Goal: Task Accomplishment & Management: Use online tool/utility

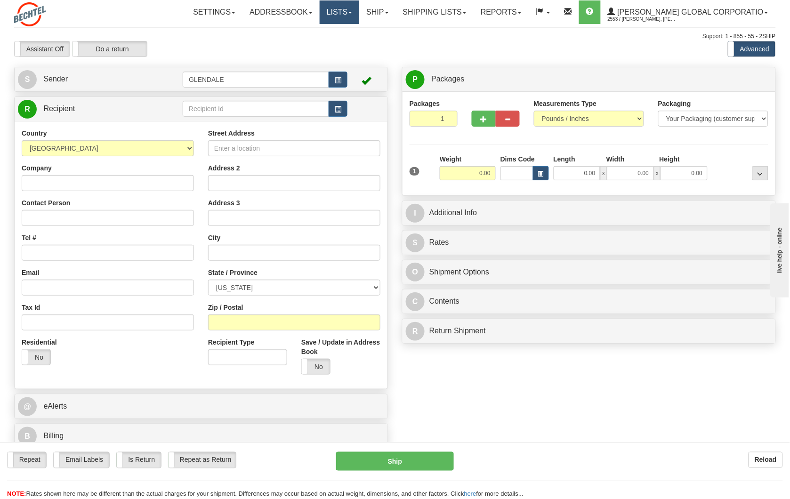
click at [359, 16] on link "Lists" at bounding box center [340, 12] width 40 height 24
click at [528, 16] on link "Reports" at bounding box center [500, 12] width 55 height 24
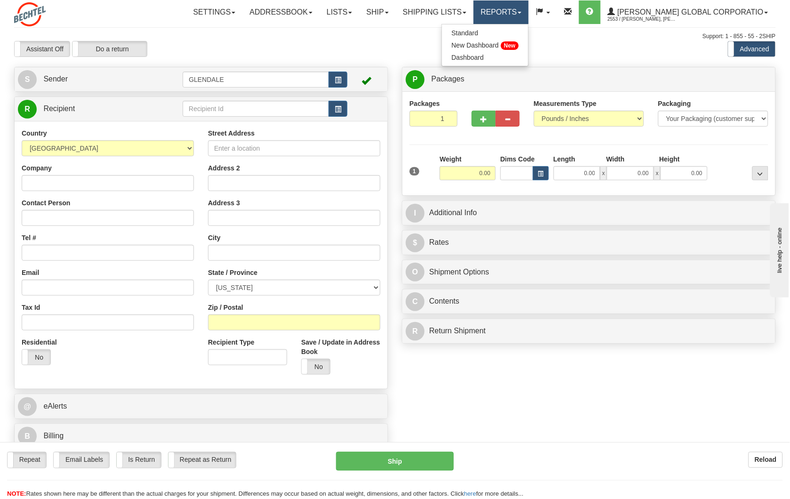
click at [528, 16] on link "Reports" at bounding box center [500, 12] width 55 height 24
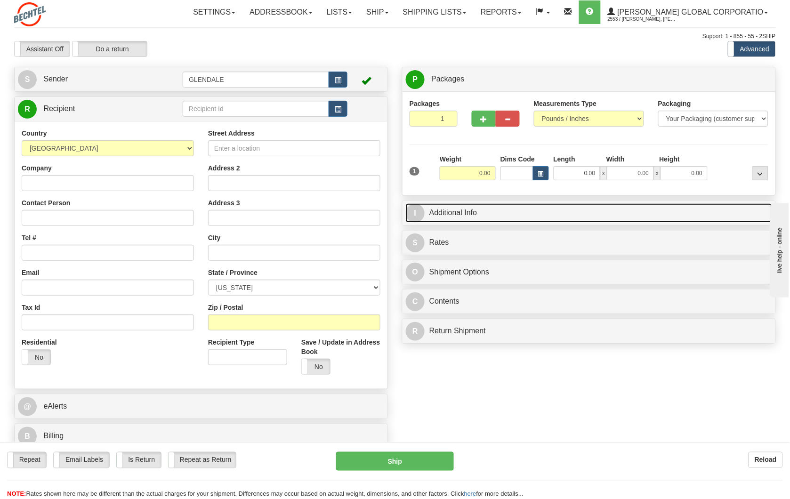
click at [479, 212] on link "I Additional Info" at bounding box center [589, 212] width 366 height 19
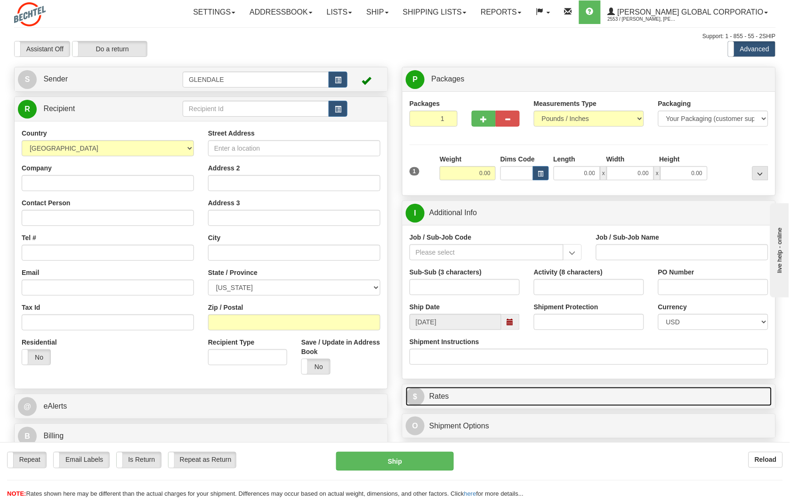
click at [467, 392] on link "$ Rates" at bounding box center [589, 396] width 366 height 19
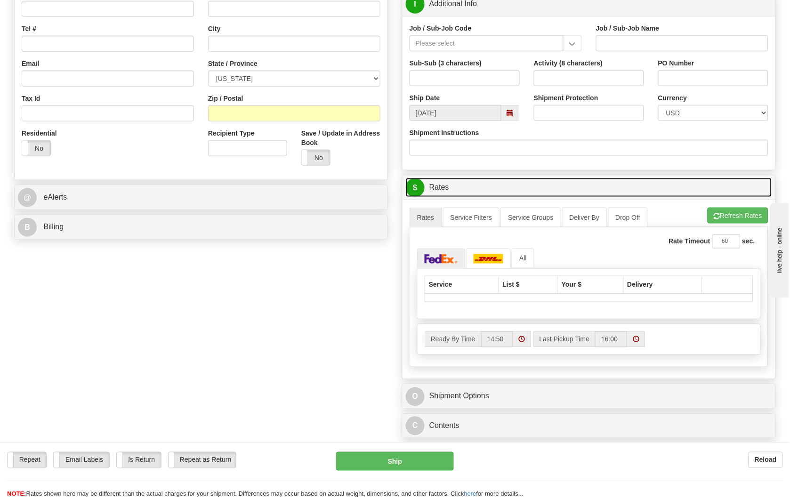
scroll to position [261, 0]
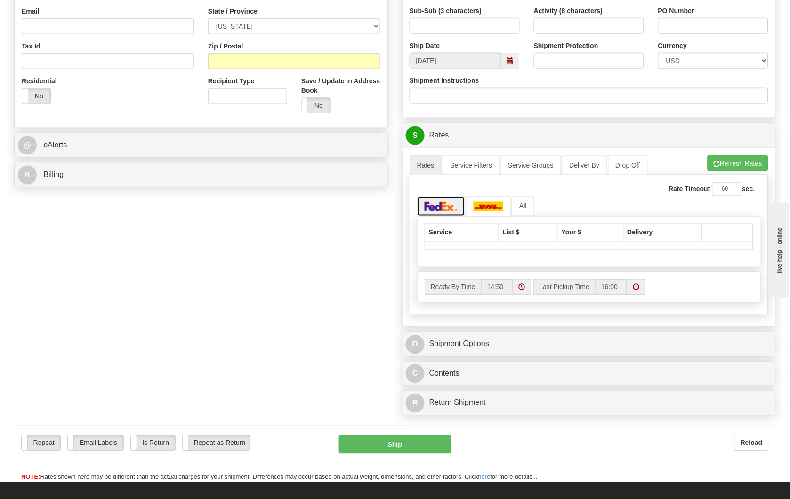
click at [446, 210] on img at bounding box center [440, 206] width 33 height 9
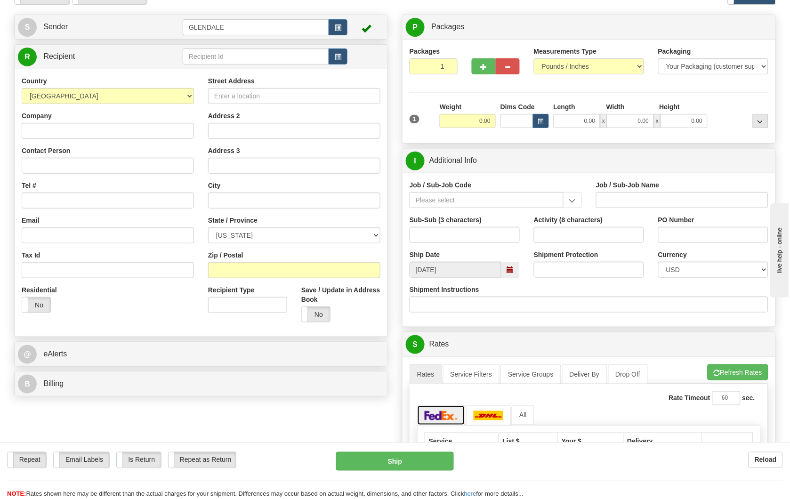
scroll to position [0, 0]
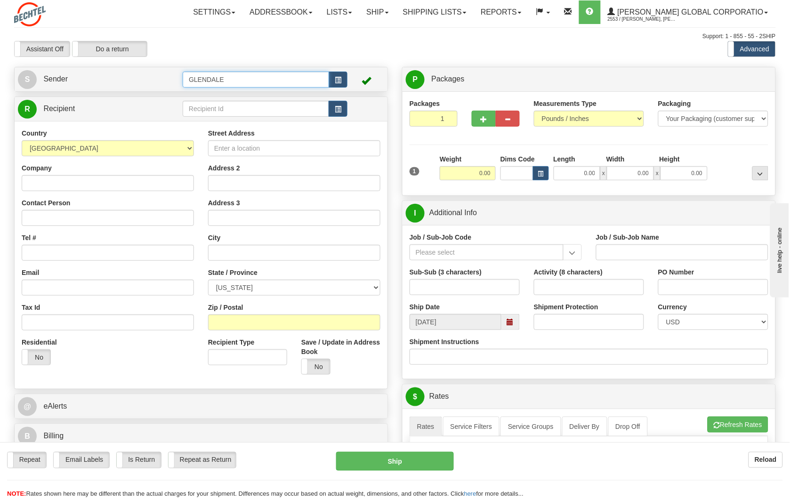
click at [307, 85] on input "GLENDALE" at bounding box center [256, 80] width 146 height 16
click at [344, 78] on button "button" at bounding box center [337, 80] width 19 height 16
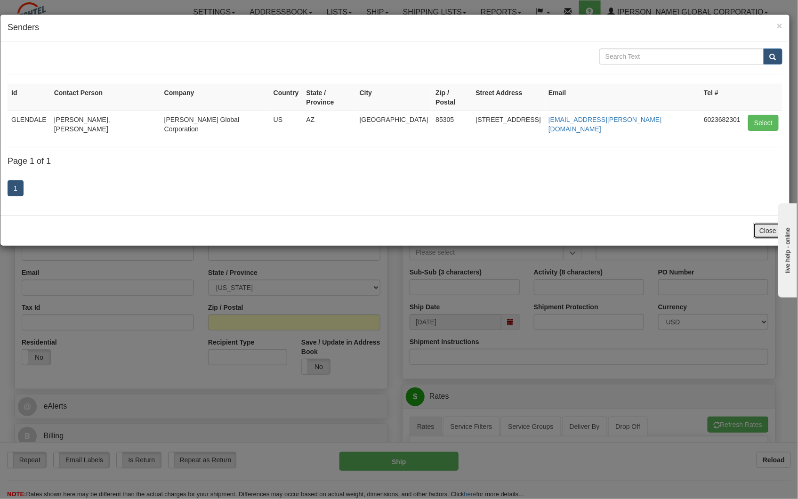
click at [766, 223] on button "Close" at bounding box center [767, 231] width 29 height 16
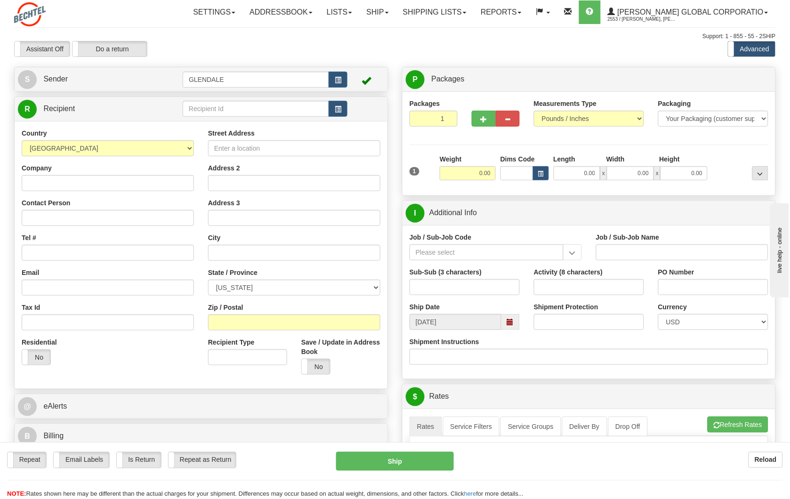
click at [159, 351] on div "Residential Yes No" at bounding box center [108, 354] width 186 height 35
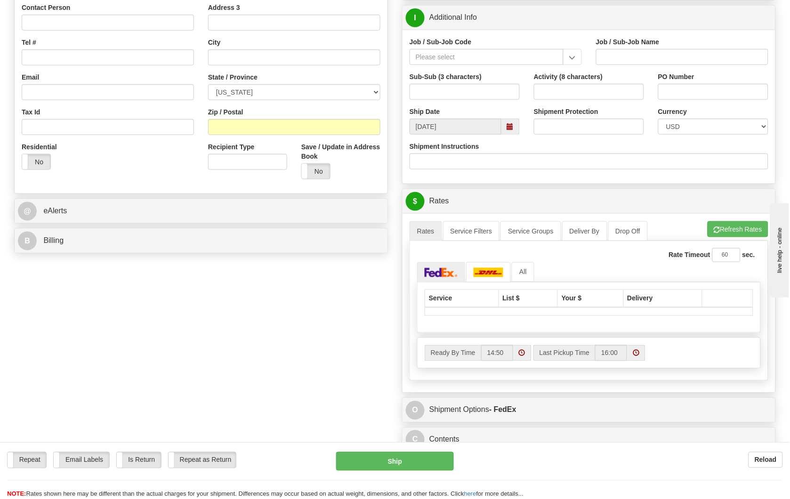
scroll to position [157, 0]
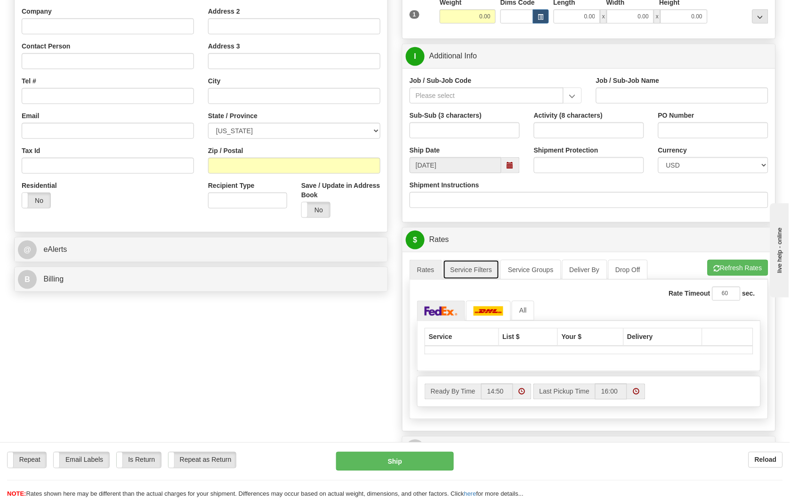
click at [472, 266] on link "Service Filters" at bounding box center [471, 270] width 57 height 20
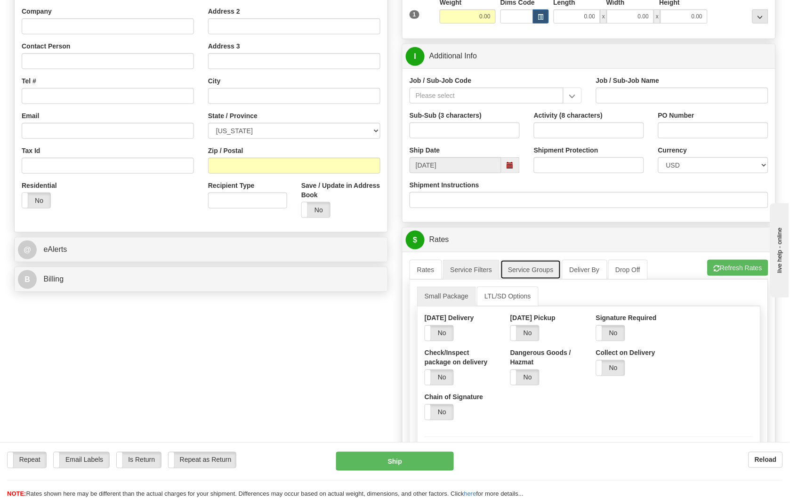
click at [531, 268] on link "Service Groups" at bounding box center [530, 270] width 60 height 20
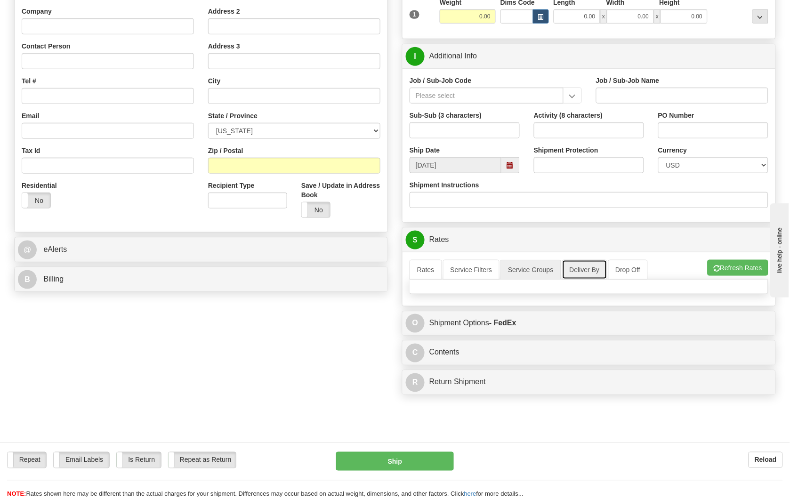
click at [583, 269] on link "Deliver By" at bounding box center [584, 270] width 45 height 20
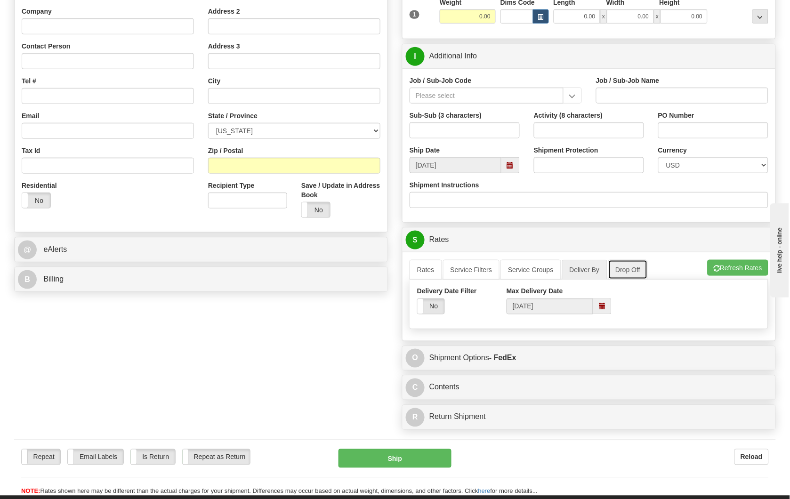
click at [629, 269] on link "Drop Off" at bounding box center [628, 270] width 40 height 20
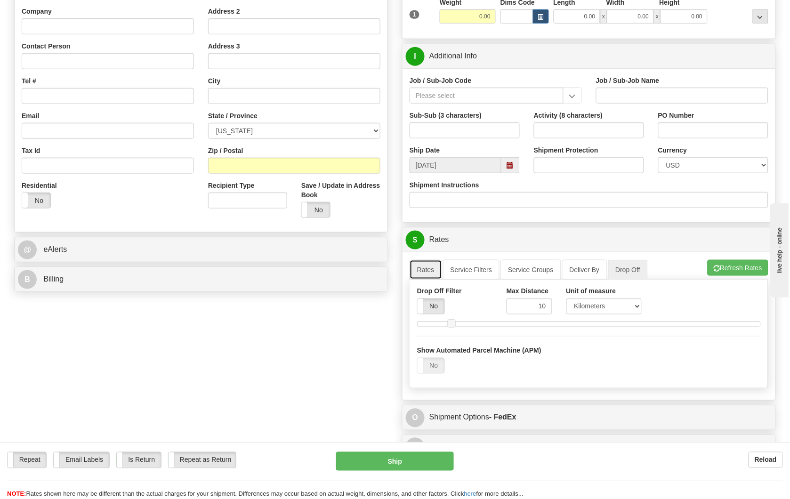
click at [424, 274] on link "Rates" at bounding box center [425, 270] width 32 height 20
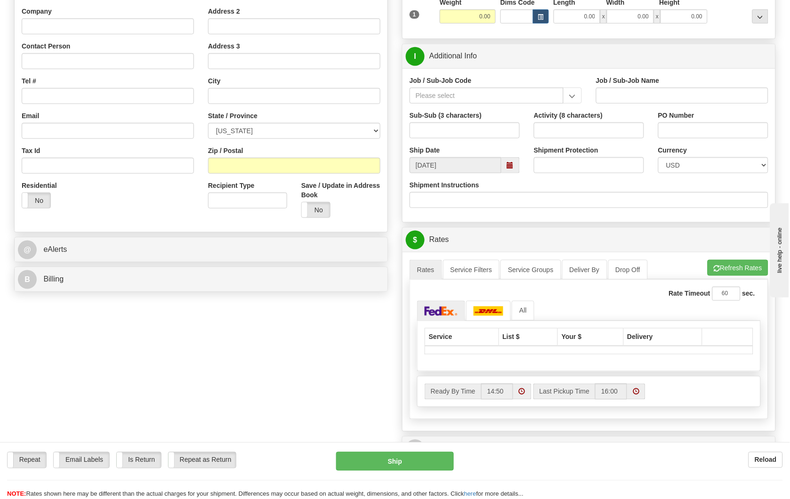
click at [408, 296] on div "A change has been made which could impact your rate estimate. To ensure the est…" at bounding box center [588, 341] width 373 height 179
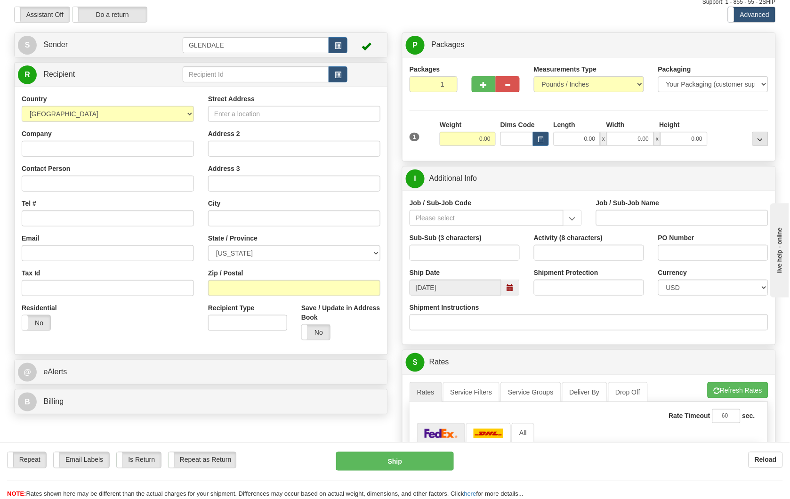
scroll to position [0, 0]
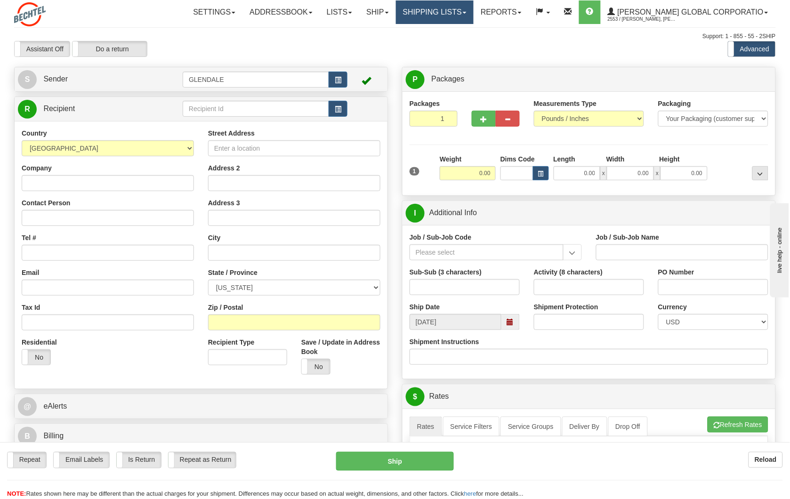
click at [473, 16] on link "Shipping lists" at bounding box center [435, 12] width 78 height 24
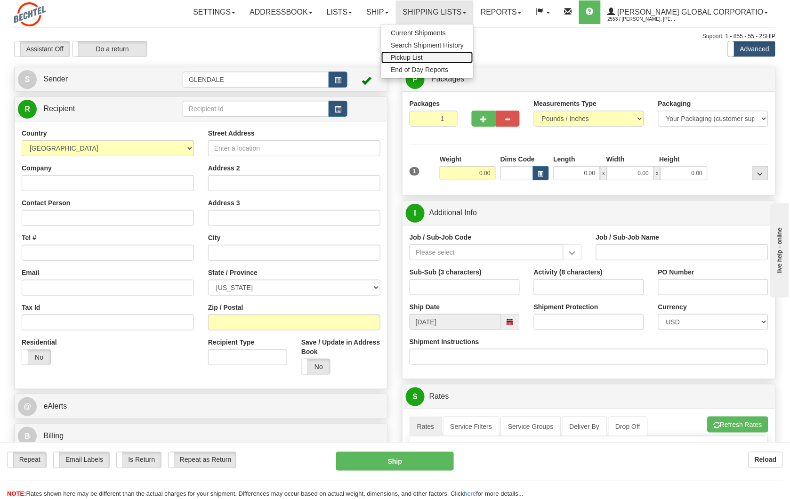
click at [467, 62] on link "Pickup List" at bounding box center [427, 57] width 92 height 12
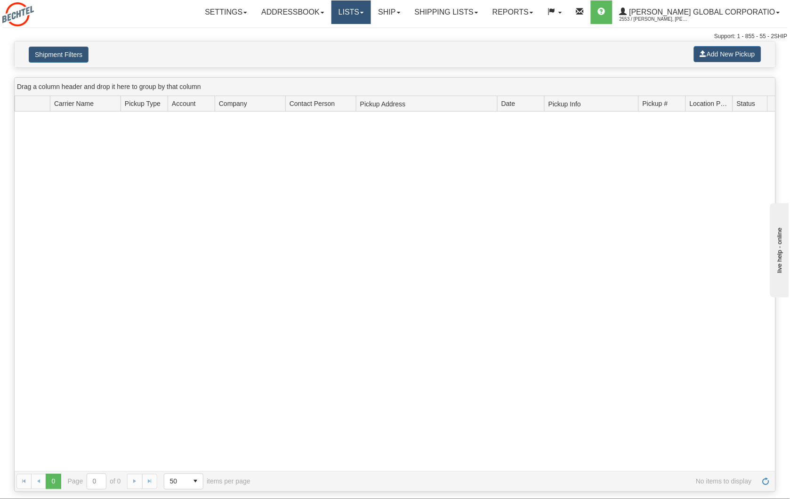
click at [371, 16] on link "Lists" at bounding box center [351, 12] width 40 height 24
click at [407, 16] on link "Ship" at bounding box center [389, 12] width 36 height 24
click at [459, 18] on link "Shipping lists" at bounding box center [446, 12] width 78 height 24
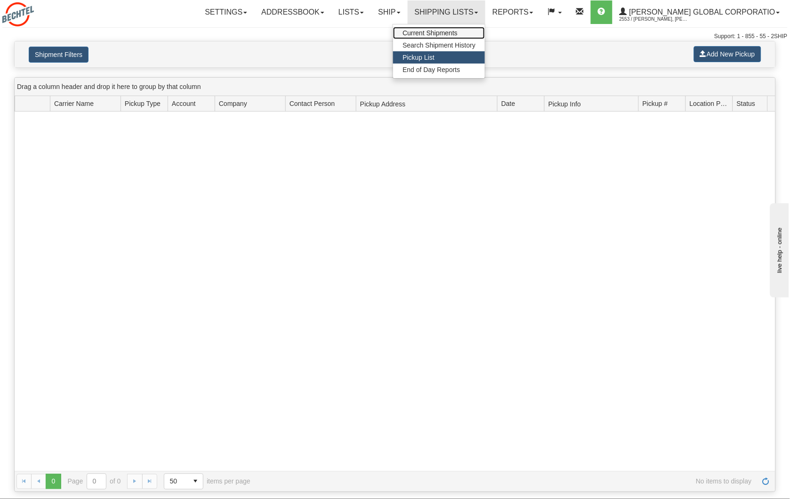
click at [457, 30] on span "Current Shipments" at bounding box center [429, 33] width 55 height 8
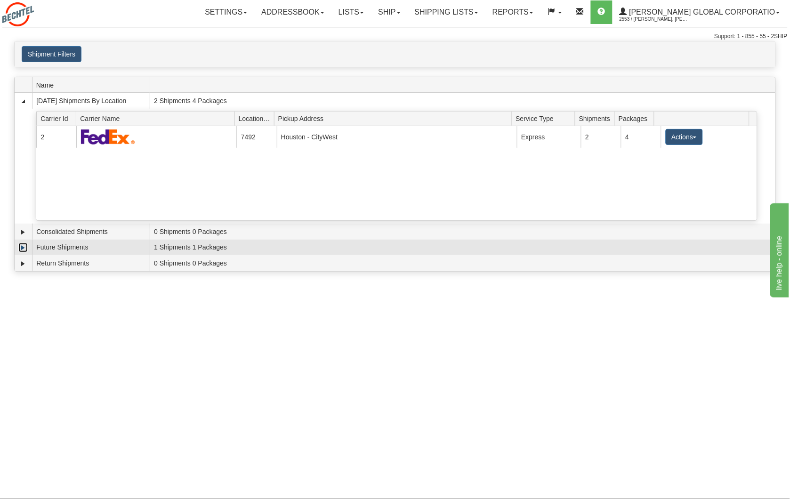
click at [22, 248] on link "Expand" at bounding box center [22, 247] width 9 height 9
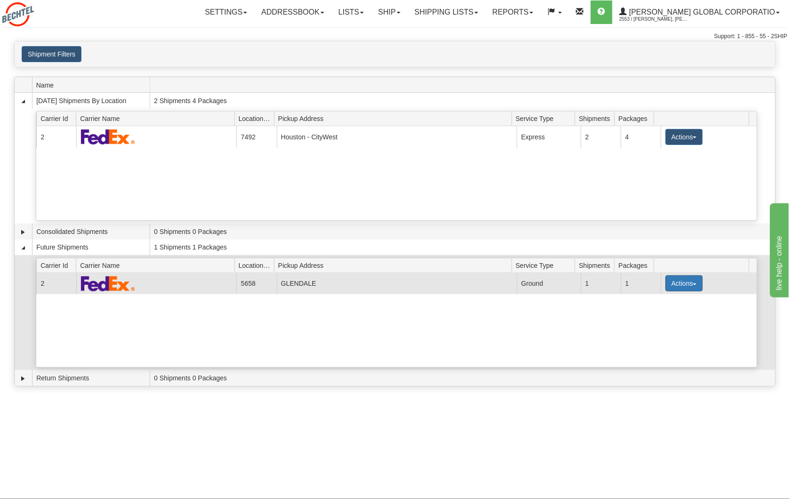
click at [693, 283] on span "button" at bounding box center [695, 284] width 4 height 2
click at [664, 304] on link "Details" at bounding box center [664, 301] width 75 height 12
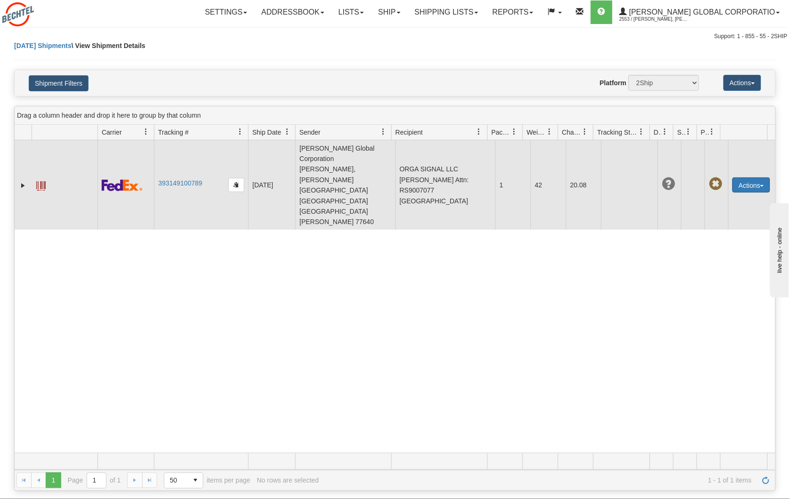
click at [760, 185] on span "button" at bounding box center [762, 186] width 4 height 2
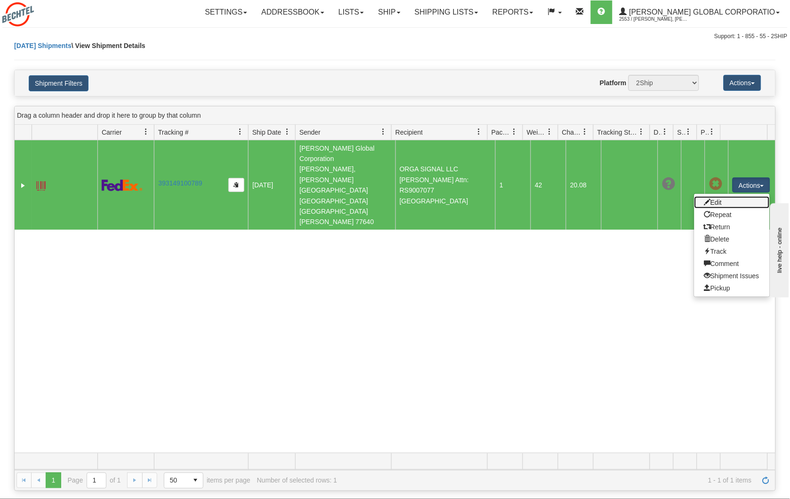
click at [737, 196] on link "Edit" at bounding box center [731, 202] width 75 height 12
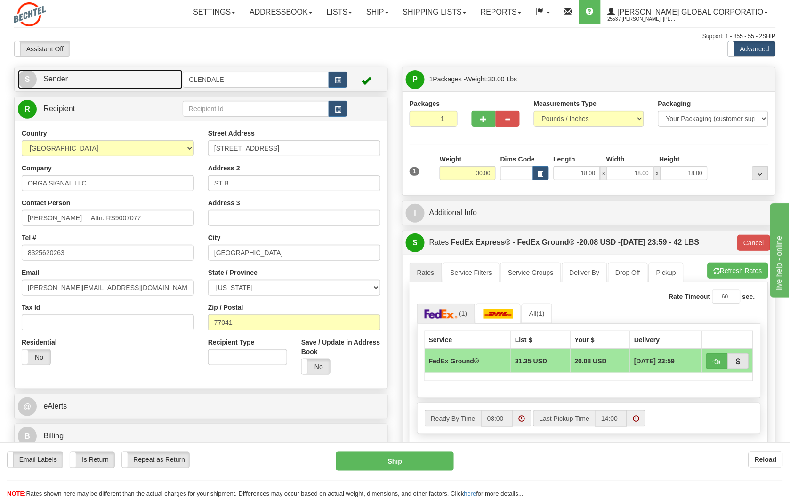
click at [127, 78] on link "S Sender" at bounding box center [100, 79] width 165 height 19
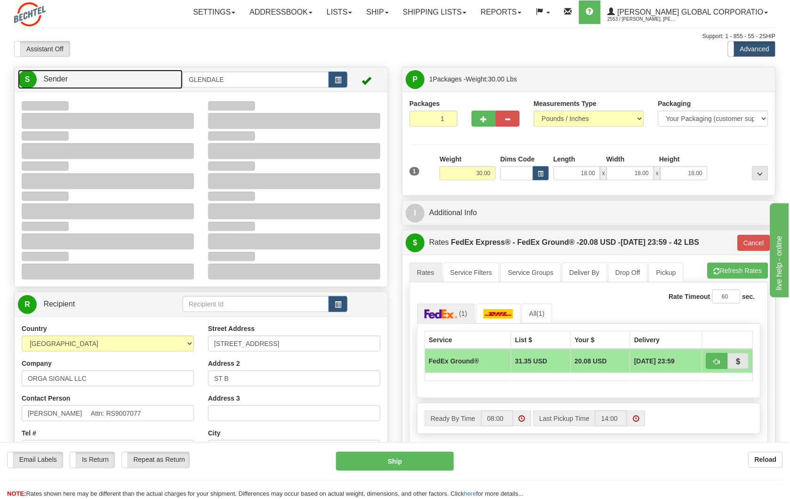
type input "14:58"
type input "16:00"
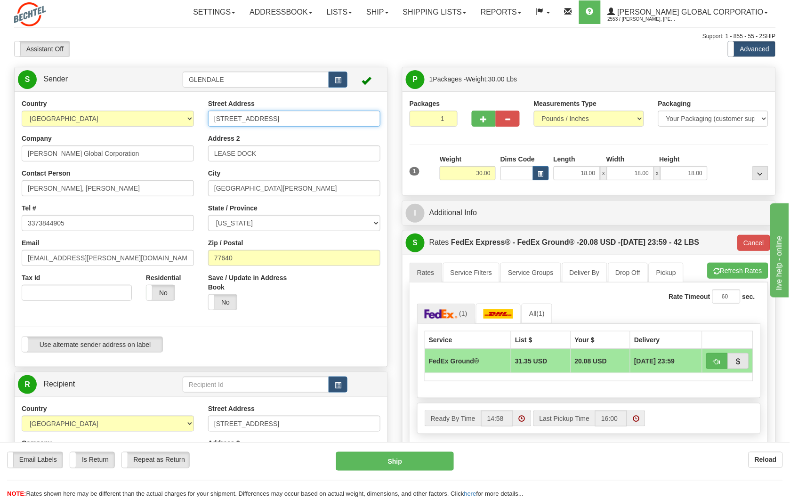
click at [224, 118] on input "3750 S GULFWAY DR" at bounding box center [294, 119] width 172 height 16
type input "3570 S GULFWAY DR"
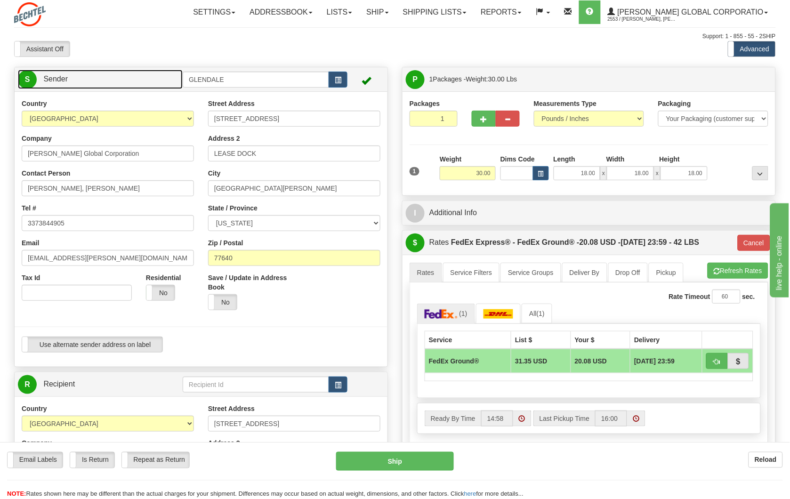
click at [132, 83] on link "S Sender" at bounding box center [100, 79] width 165 height 19
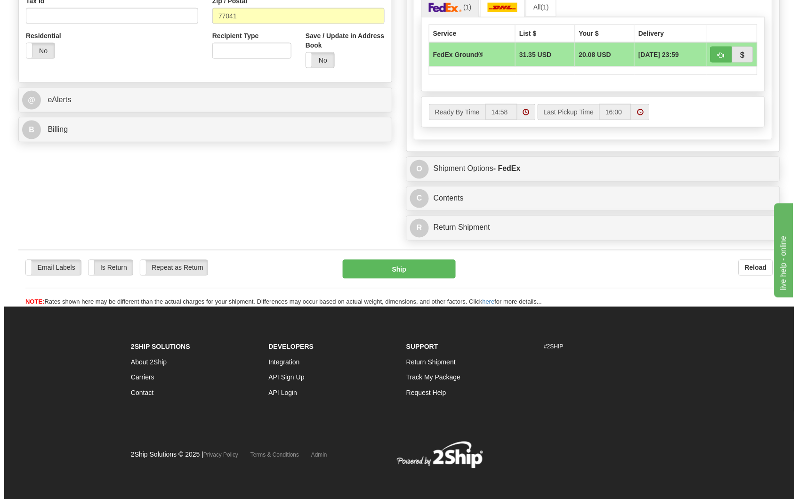
scroll to position [312, 0]
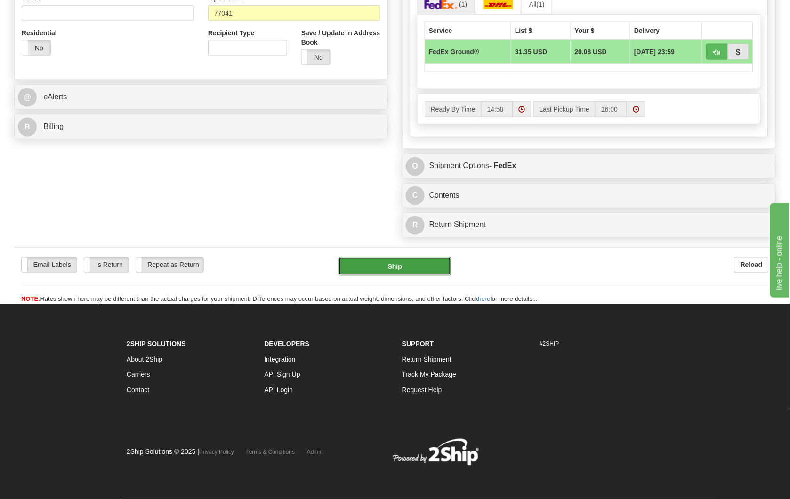
click at [396, 267] on button "Ship" at bounding box center [394, 266] width 113 height 19
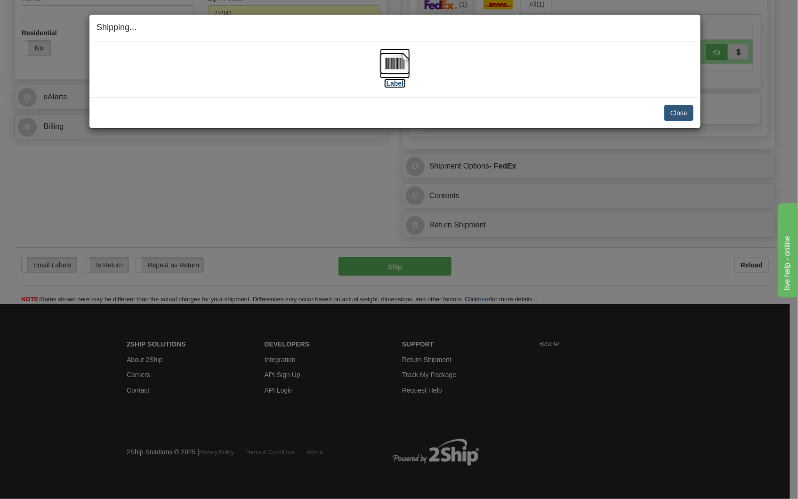
click at [391, 65] on img at bounding box center [395, 63] width 30 height 30
click at [678, 114] on button "Close" at bounding box center [678, 113] width 29 height 16
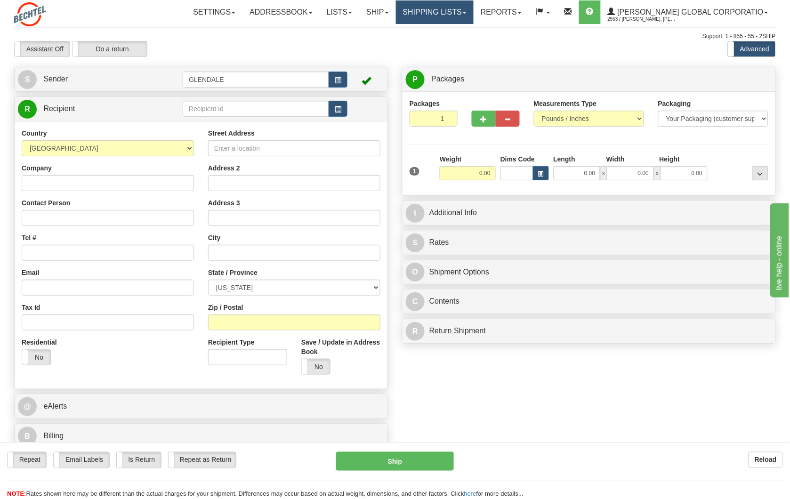
click at [466, 13] on span at bounding box center [465, 13] width 4 height 2
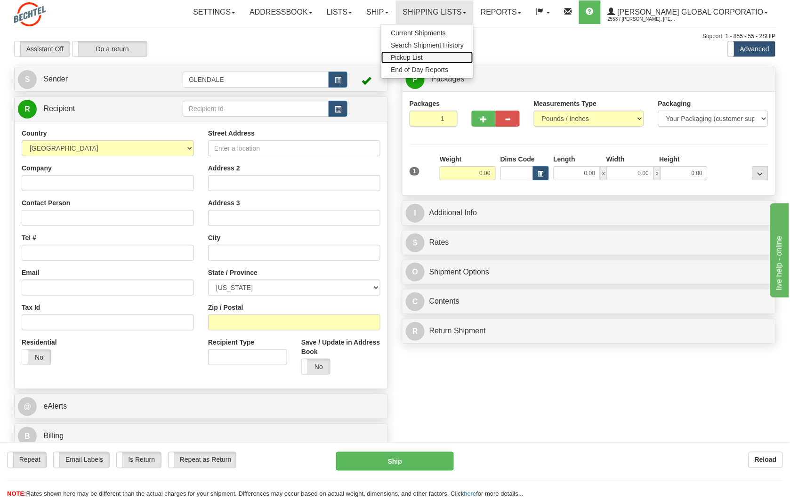
click at [471, 54] on link "Pickup List" at bounding box center [427, 57] width 92 height 12
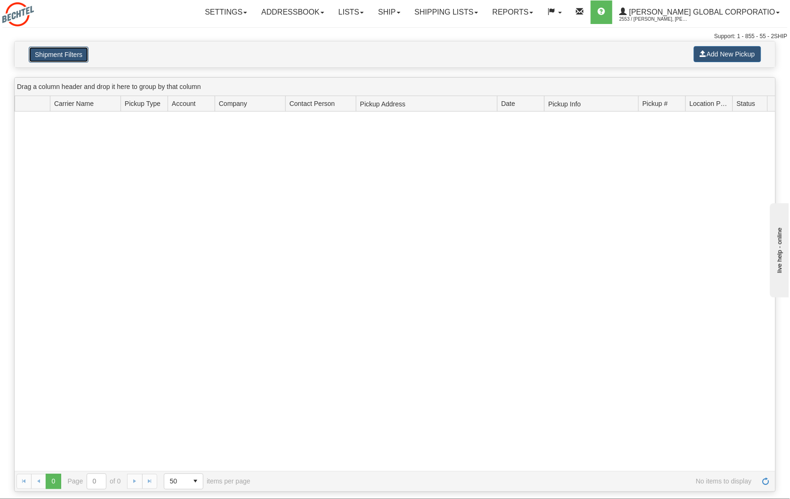
click at [58, 52] on button "Shipment Filters" at bounding box center [59, 55] width 60 height 16
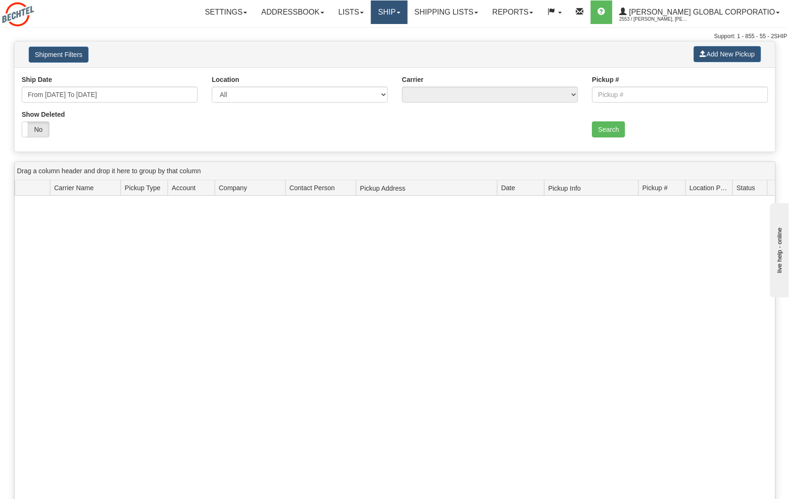
click at [407, 15] on link "Ship" at bounding box center [389, 12] width 36 height 24
click at [467, 15] on link "Shipping lists" at bounding box center [446, 12] width 78 height 24
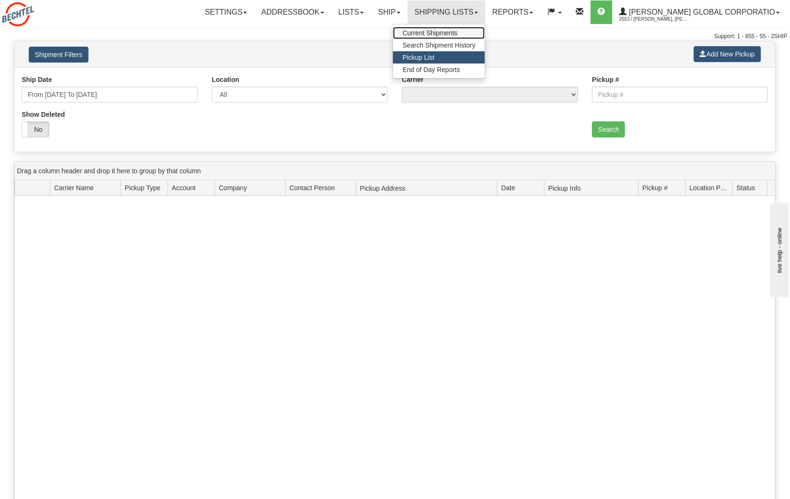
click at [457, 34] on span "Current Shipments" at bounding box center [429, 33] width 55 height 8
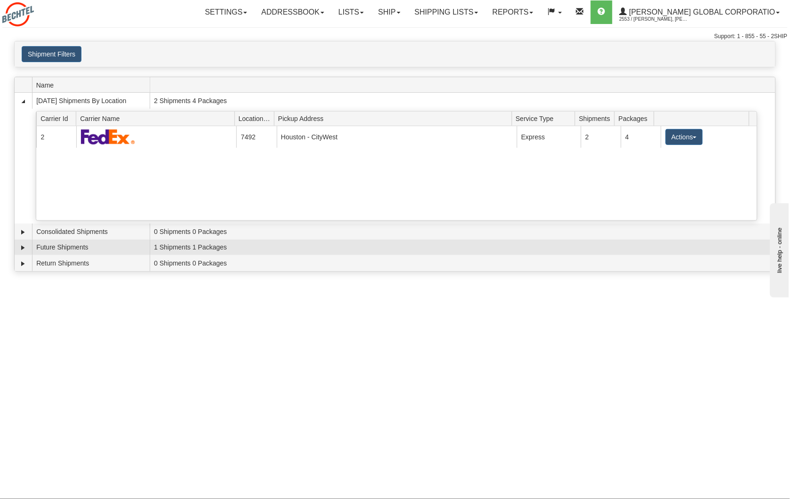
click at [98, 248] on td "Future Shipments" at bounding box center [91, 248] width 118 height 16
click at [25, 248] on link "Expand" at bounding box center [22, 247] width 9 height 9
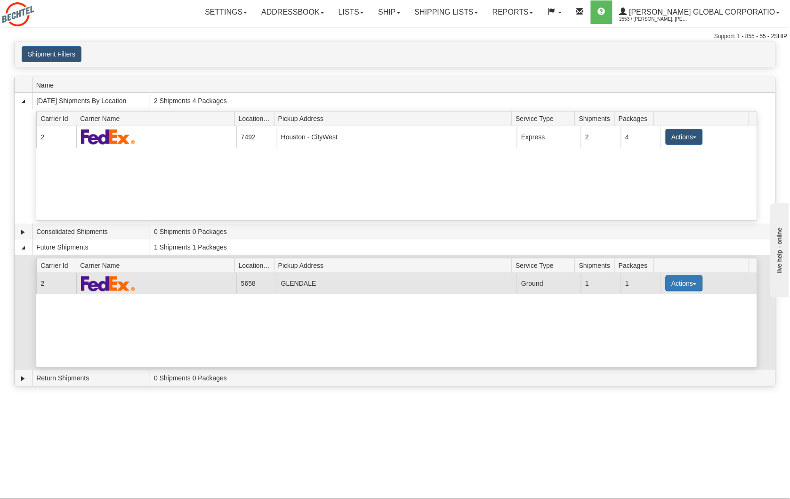
click at [684, 288] on button "Actions" at bounding box center [684, 283] width 38 height 16
click at [674, 302] on link "Details" at bounding box center [664, 301] width 75 height 12
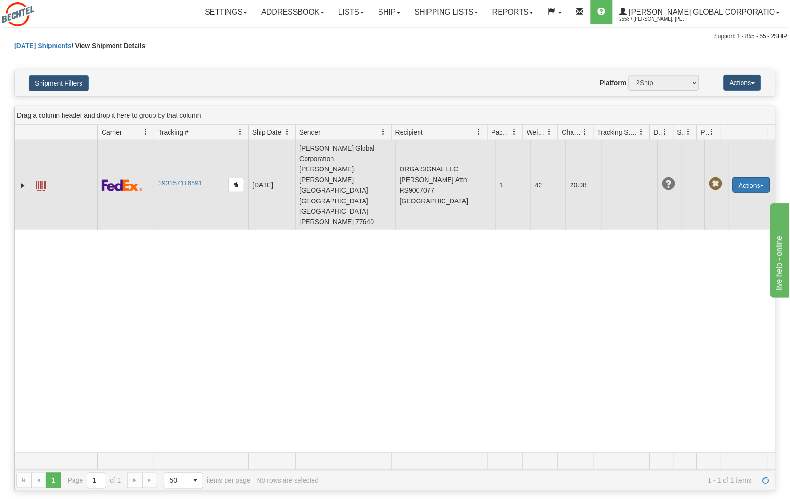
click at [746, 177] on button "Actions" at bounding box center [751, 184] width 38 height 15
click at [730, 196] on link "Edit" at bounding box center [731, 202] width 75 height 12
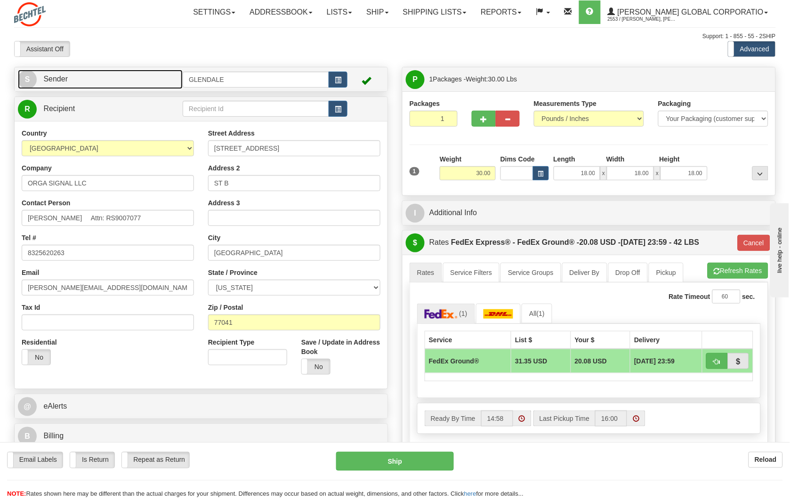
click at [148, 79] on link "S Sender" at bounding box center [100, 79] width 165 height 19
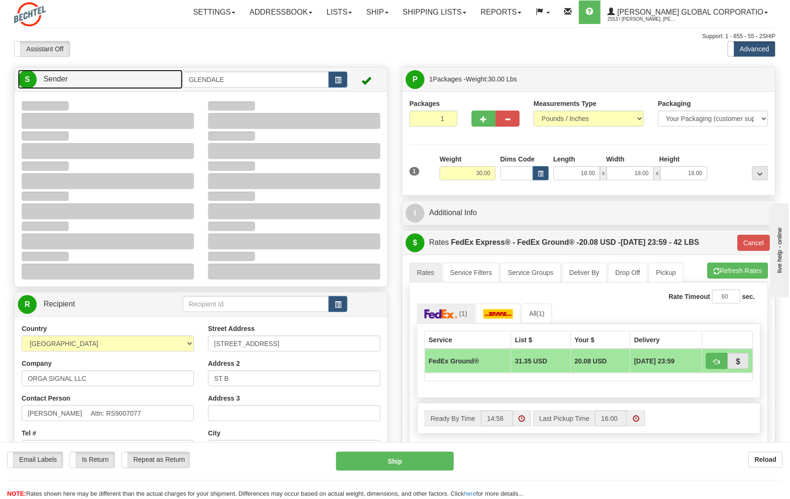
type input "15:03"
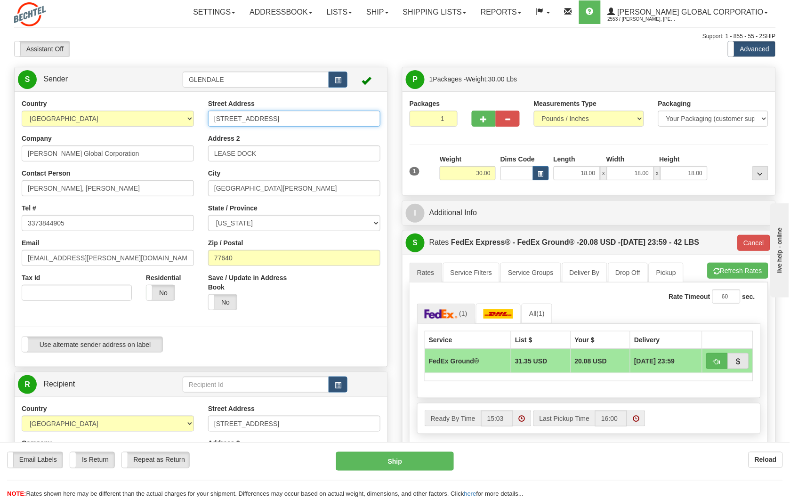
click at [226, 118] on input "[STREET_ADDRESS]" at bounding box center [294, 119] width 172 height 16
type input "3750 S GULFWAY DR"
click at [355, 102] on div "Street Address 3750 S GULFWAY DR" at bounding box center [294, 113] width 172 height 28
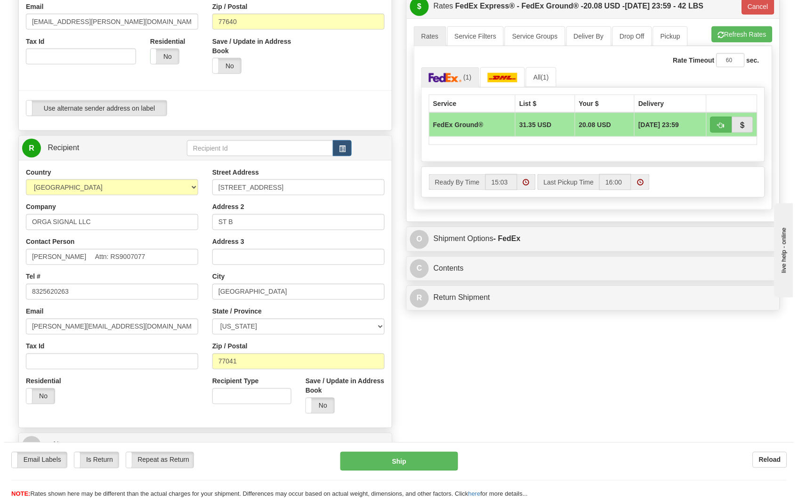
scroll to position [261, 0]
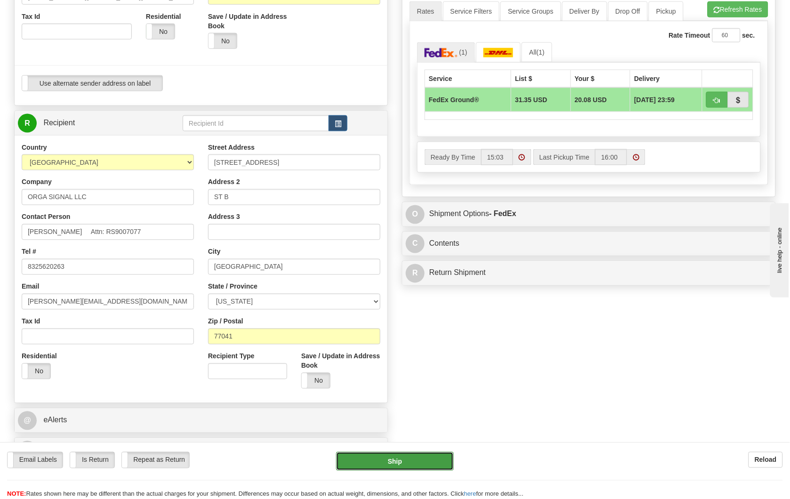
click at [410, 465] on button "Ship" at bounding box center [395, 461] width 118 height 19
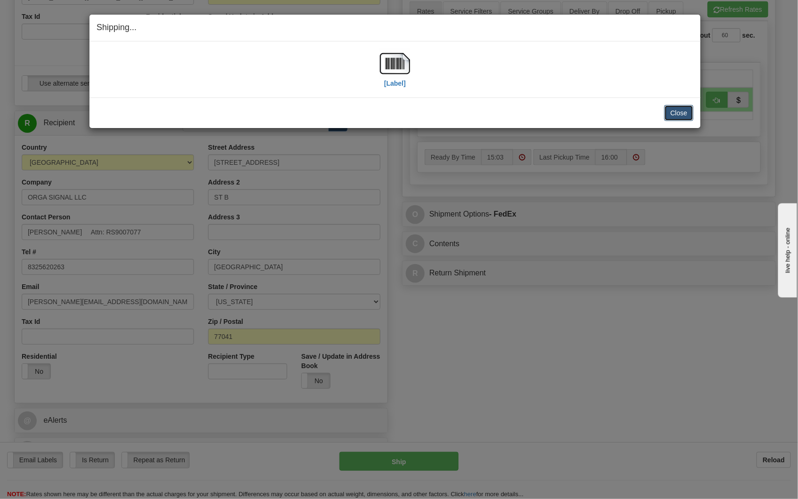
click at [673, 113] on button "Close" at bounding box center [678, 113] width 29 height 16
